Goal: Task Accomplishment & Management: Use online tool/utility

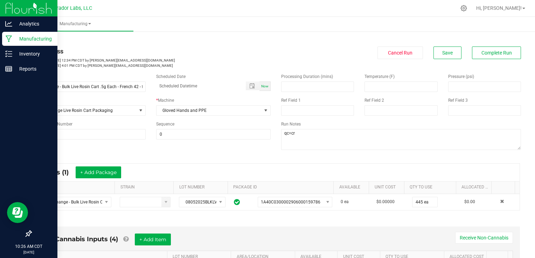
click at [12, 41] on p "Manufacturing" at bounding box center [33, 39] width 42 height 8
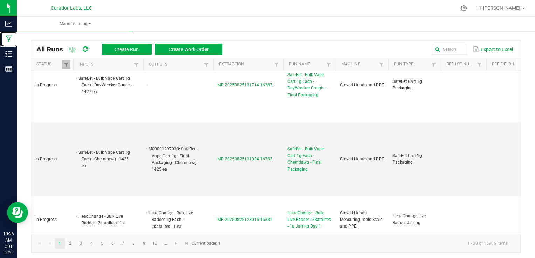
scroll to position [364, 0]
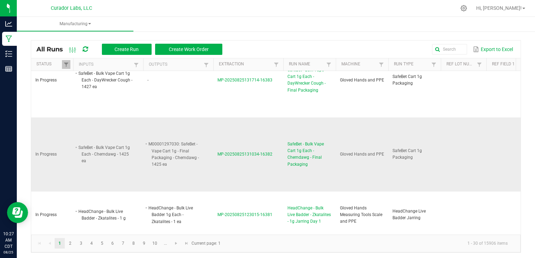
click at [299, 153] on span "SafeBet - Bulk Vape Cart 1g Each - Chemdawg - Final Packaging" at bounding box center [310, 154] width 44 height 27
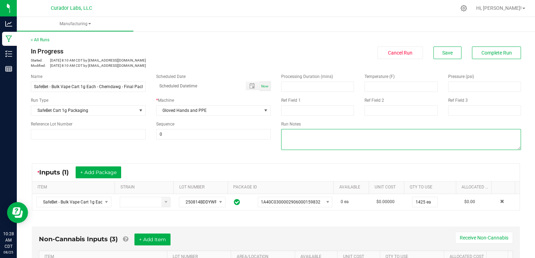
click at [305, 143] on textarea at bounding box center [401, 139] width 240 height 21
type textarea "qc=sh"
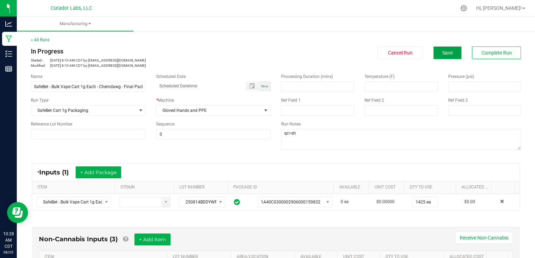
click at [439, 57] on button "Save" at bounding box center [448, 53] width 28 height 13
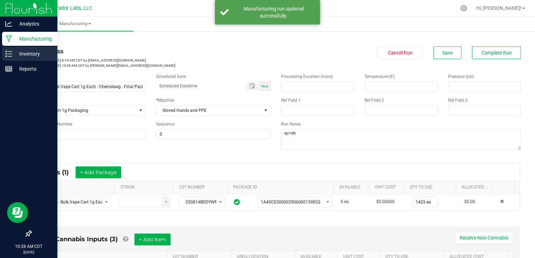
click at [7, 59] on div "Inventory" at bounding box center [29, 54] width 55 height 14
